Goal: Check status

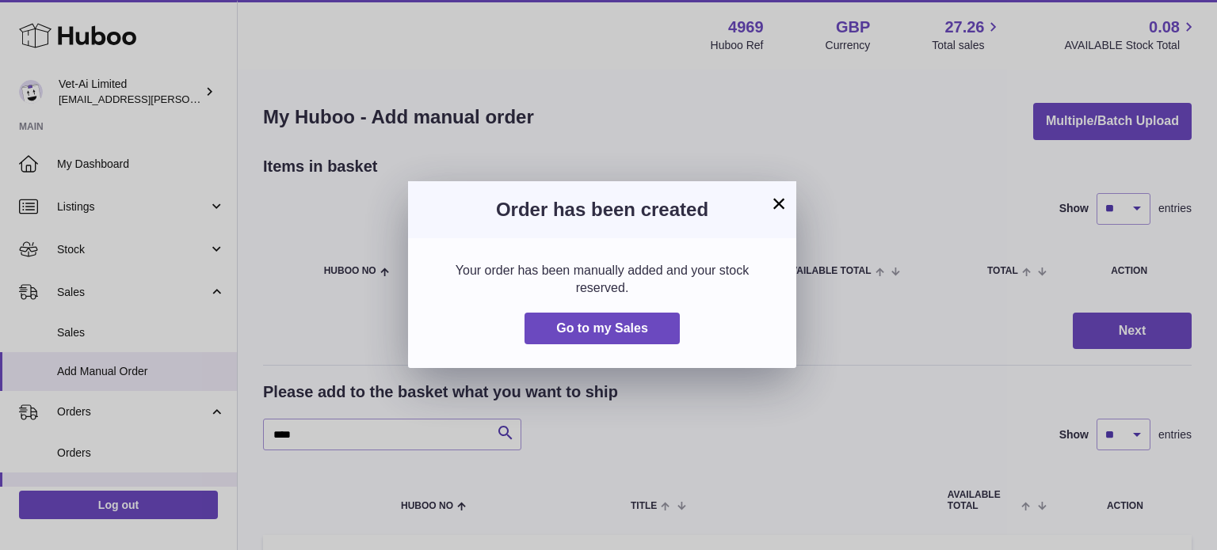
click at [772, 205] on button "×" at bounding box center [778, 203] width 19 height 19
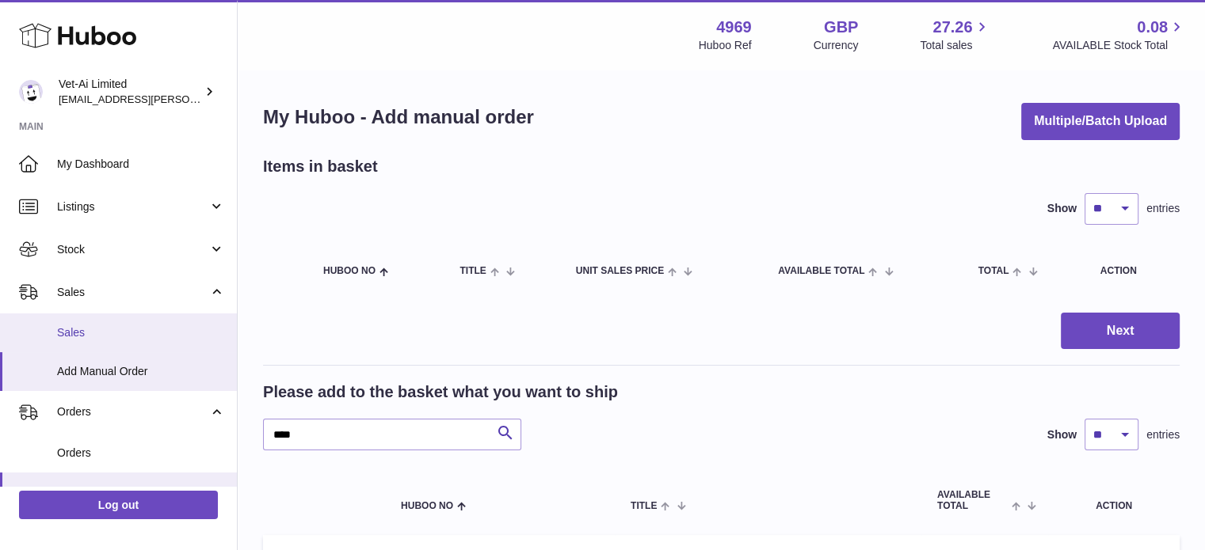
click at [117, 326] on span "Sales" at bounding box center [141, 333] width 168 height 15
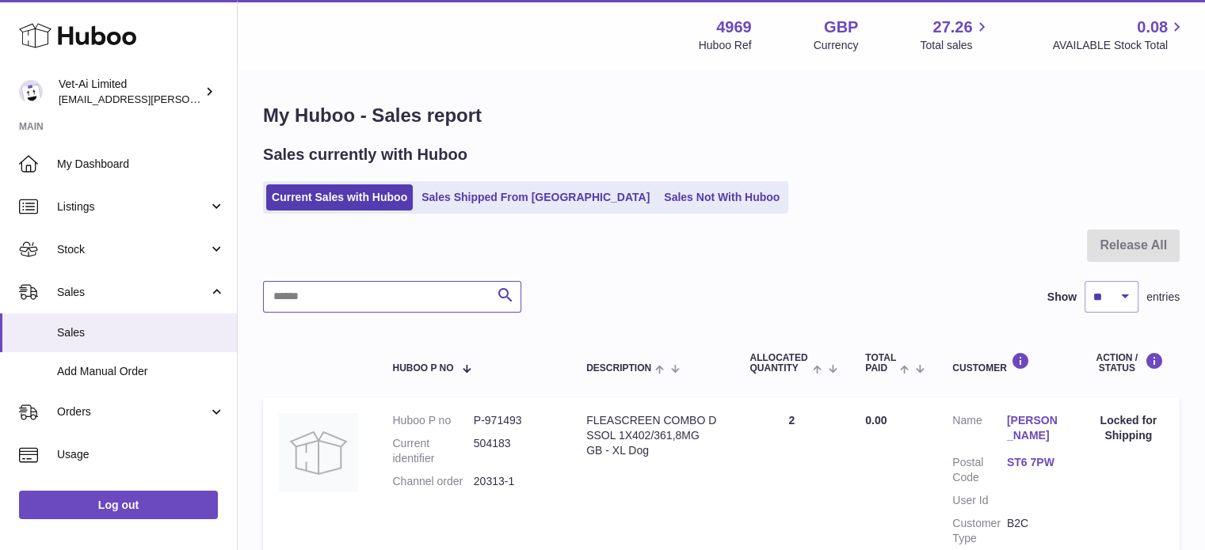
click at [331, 292] on input "text" at bounding box center [392, 297] width 258 height 32
type input "*******"
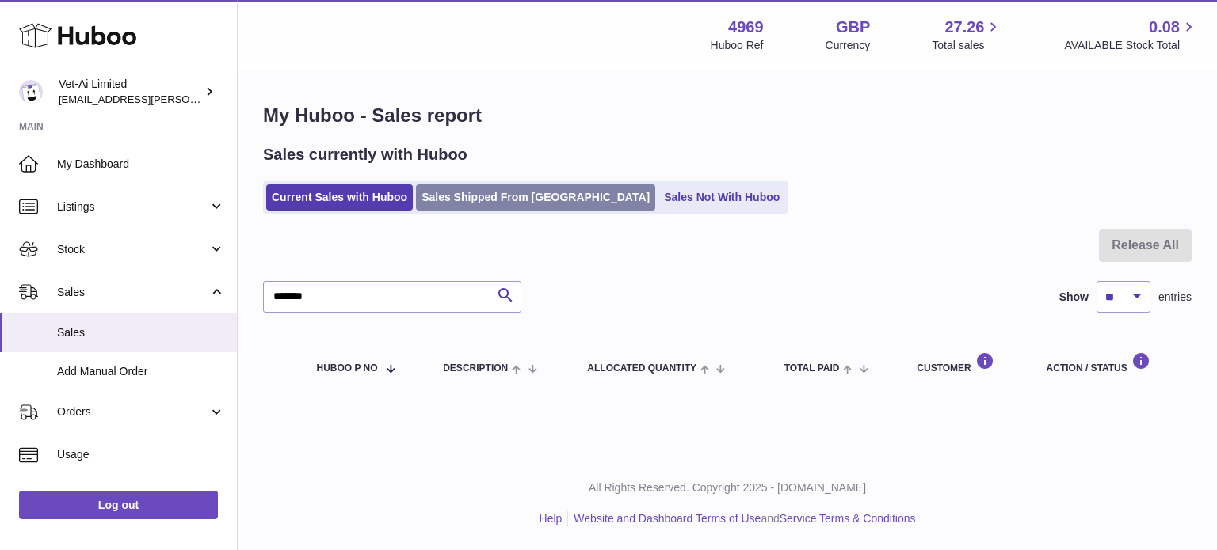
click at [470, 186] on link "Sales Shipped From [GEOGRAPHIC_DATA]" at bounding box center [535, 198] width 239 height 26
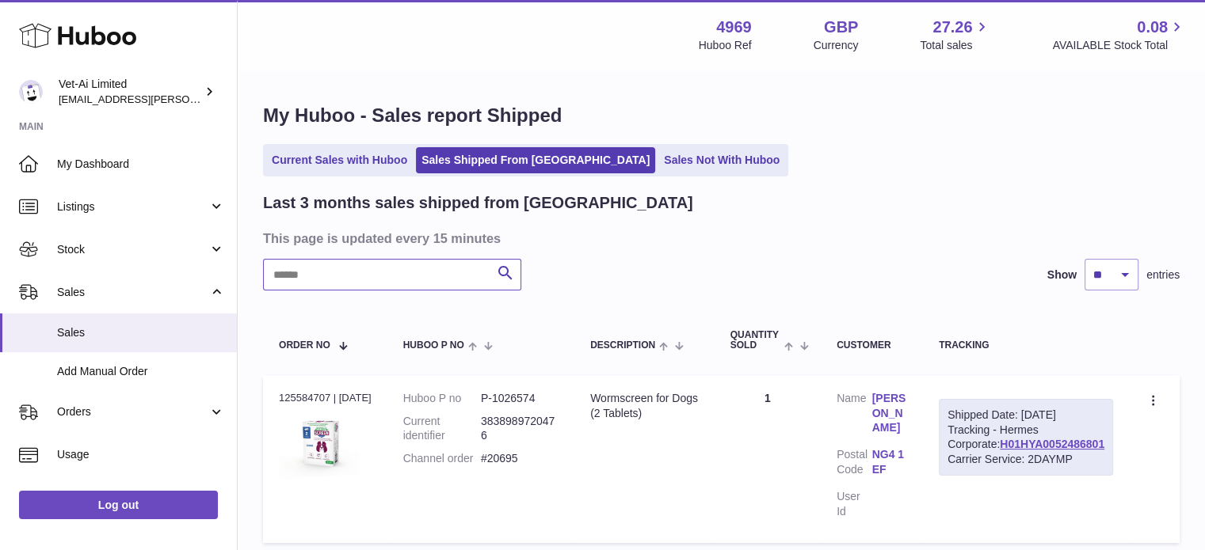
click at [320, 289] on input "text" at bounding box center [392, 275] width 258 height 32
type input "*******"
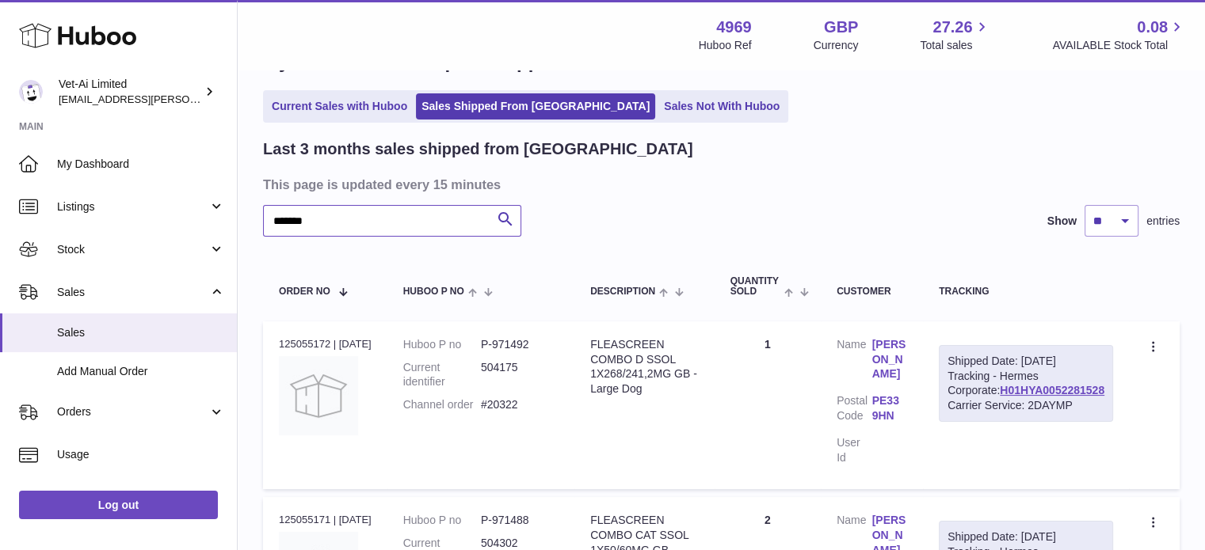
scroll to position [74, 0]
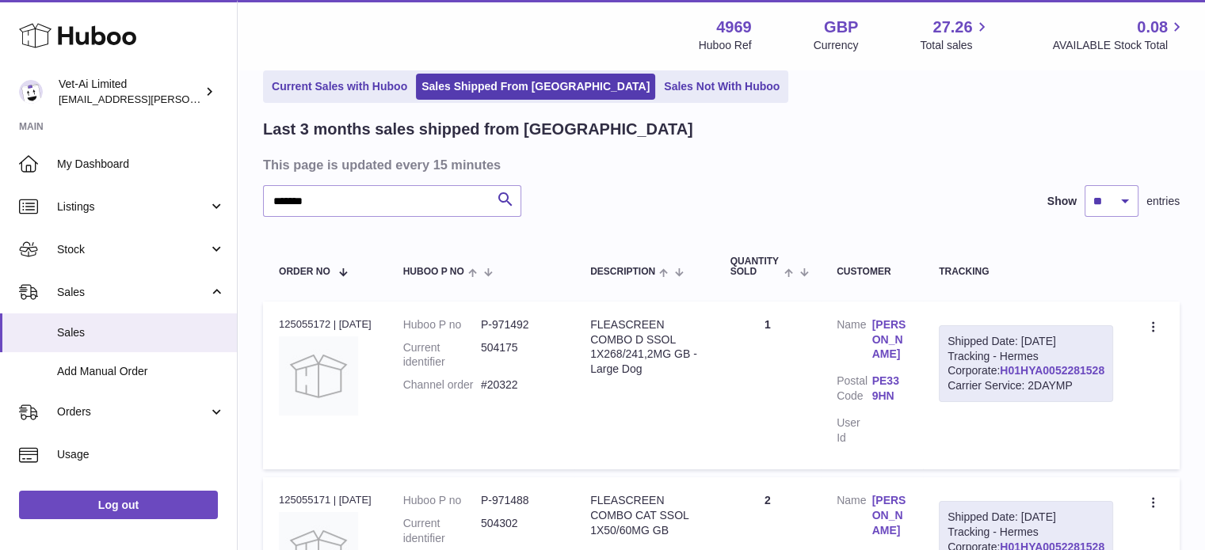
drag, startPoint x: 1113, startPoint y: 405, endPoint x: 1000, endPoint y: 405, distance: 112.5
click at [1000, 405] on td "Shipped Date: 20th Sep 2025 Tracking - Hermes Corporate: H01HYA0052281528 Carri…" at bounding box center [1026, 386] width 206 height 168
copy link "H01HYA0052281528"
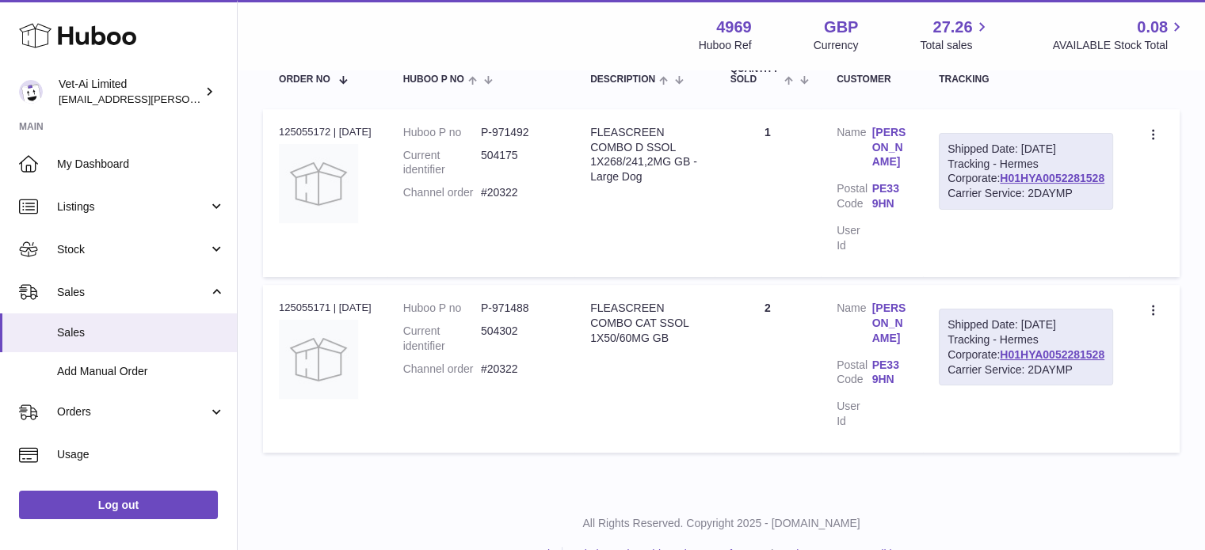
scroll to position [0, 0]
